Goal: Use online tool/utility: Utilize a website feature to perform a specific function

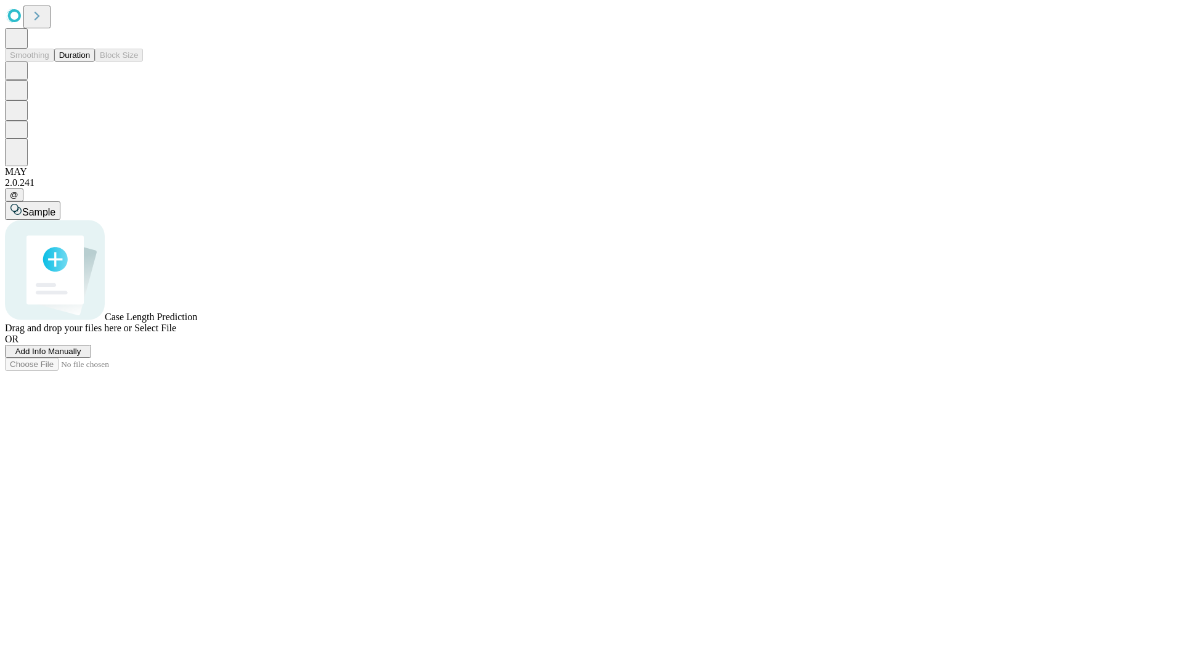
click at [90, 62] on button "Duration" at bounding box center [74, 55] width 41 height 13
click at [55, 207] on span "Sample" at bounding box center [38, 212] width 33 height 10
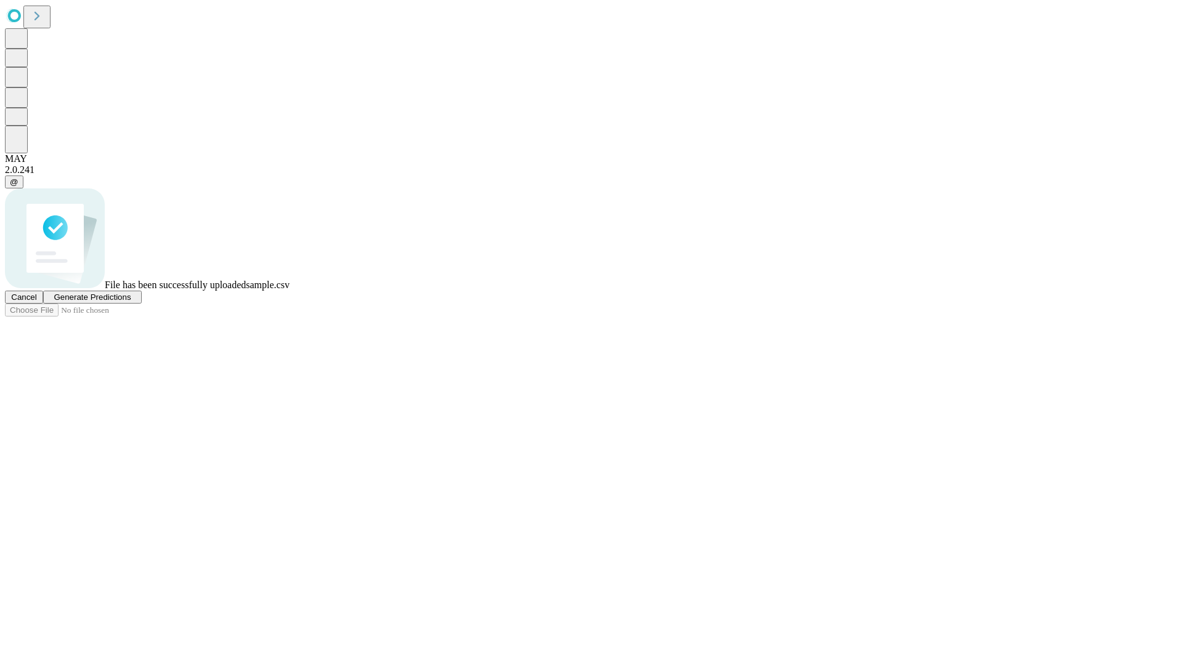
click at [131, 302] on span "Generate Predictions" at bounding box center [92, 297] width 77 height 9
